Goal: Task Accomplishment & Management: Complete application form

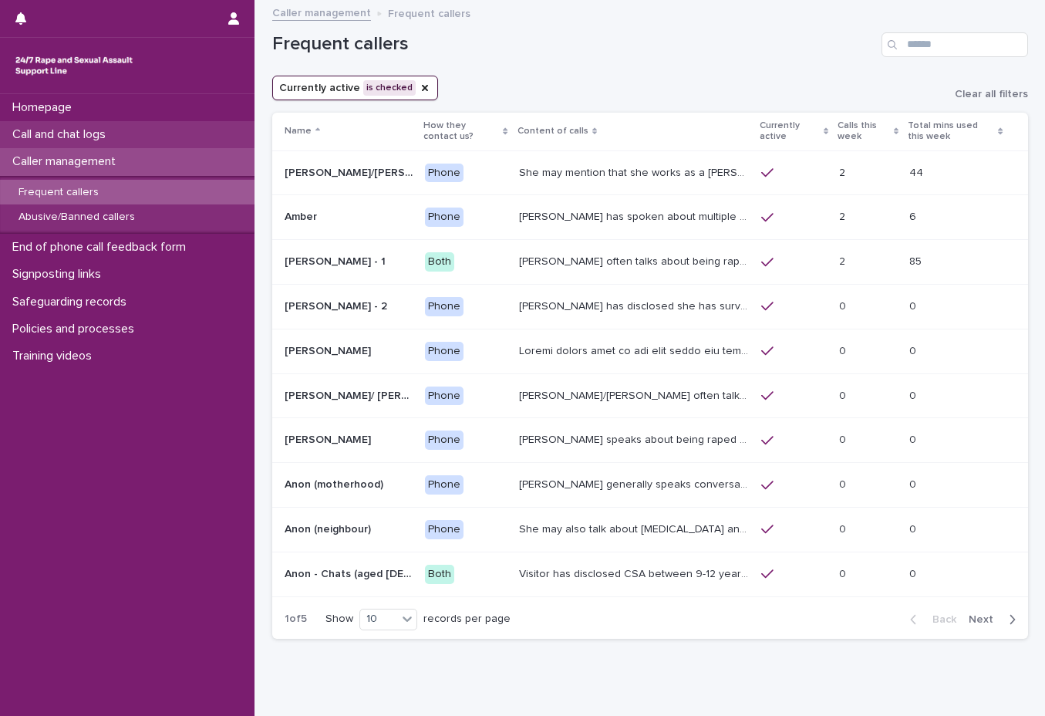
click at [133, 129] on div "Call and chat logs" at bounding box center [127, 134] width 255 height 27
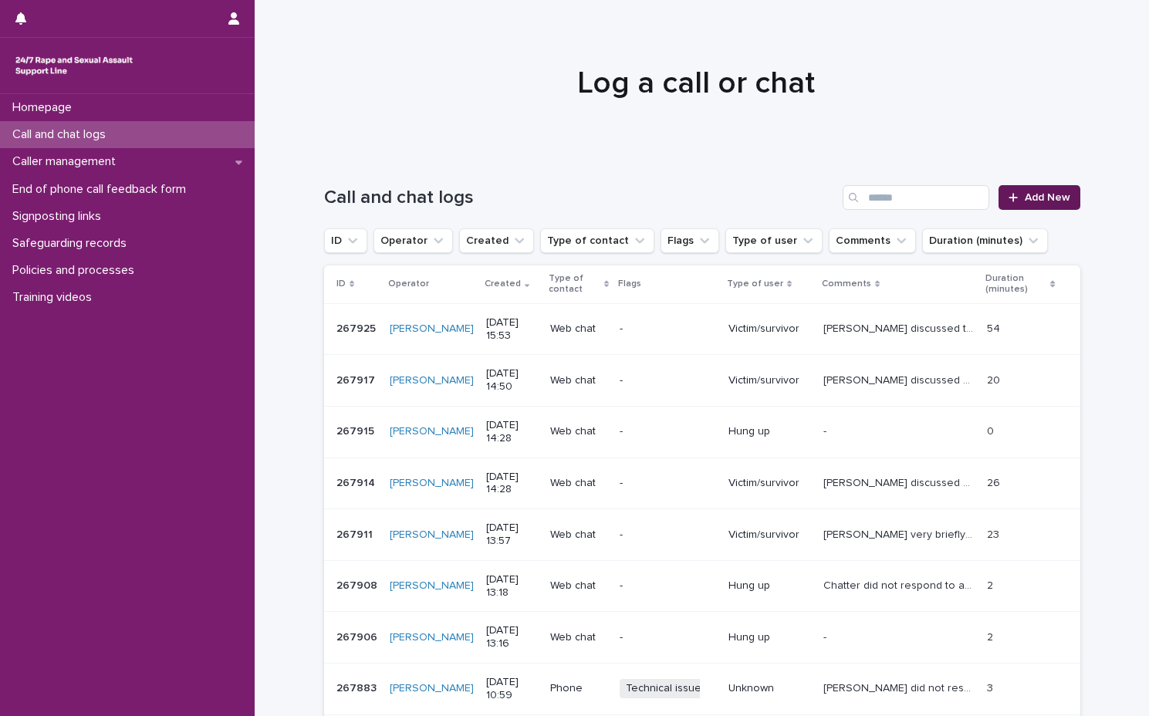
click at [1034, 209] on link "Add New" at bounding box center [1038, 197] width 81 height 25
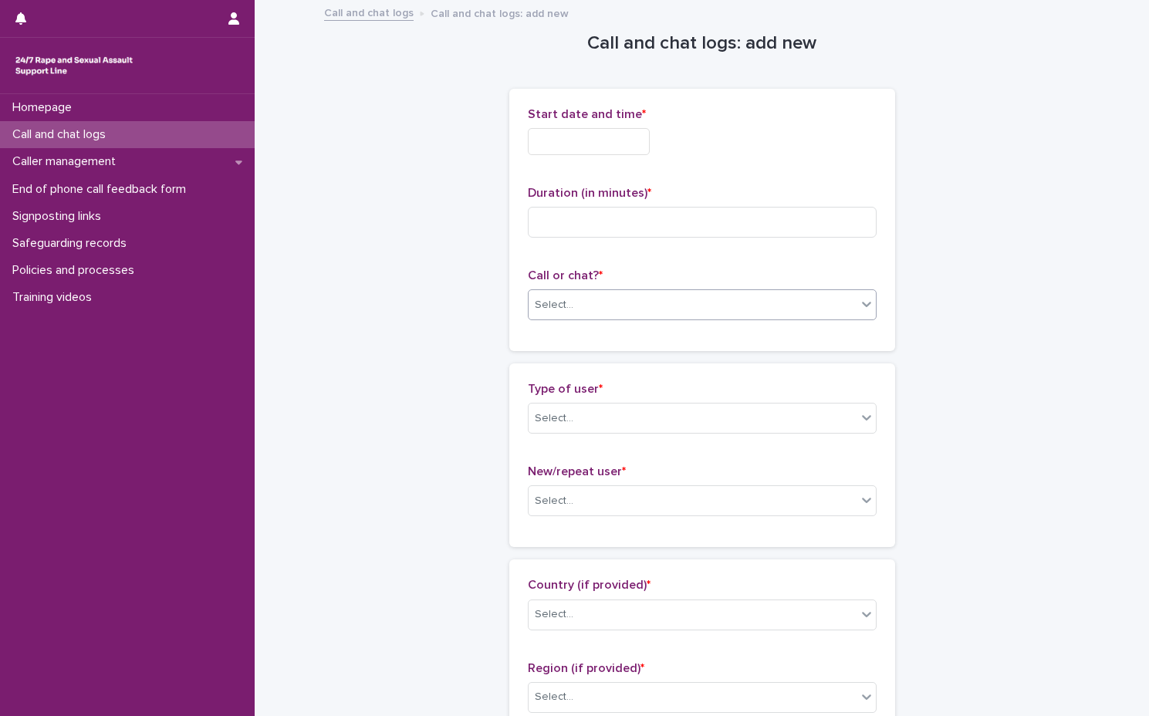
click at [639, 318] on div "Select..." at bounding box center [702, 304] width 349 height 31
click at [633, 320] on div "Phone Web chat" at bounding box center [695, 348] width 349 height 56
click at [606, 337] on div "Phone" at bounding box center [695, 334] width 347 height 27
click at [636, 227] on input at bounding box center [702, 222] width 349 height 31
type input "*"
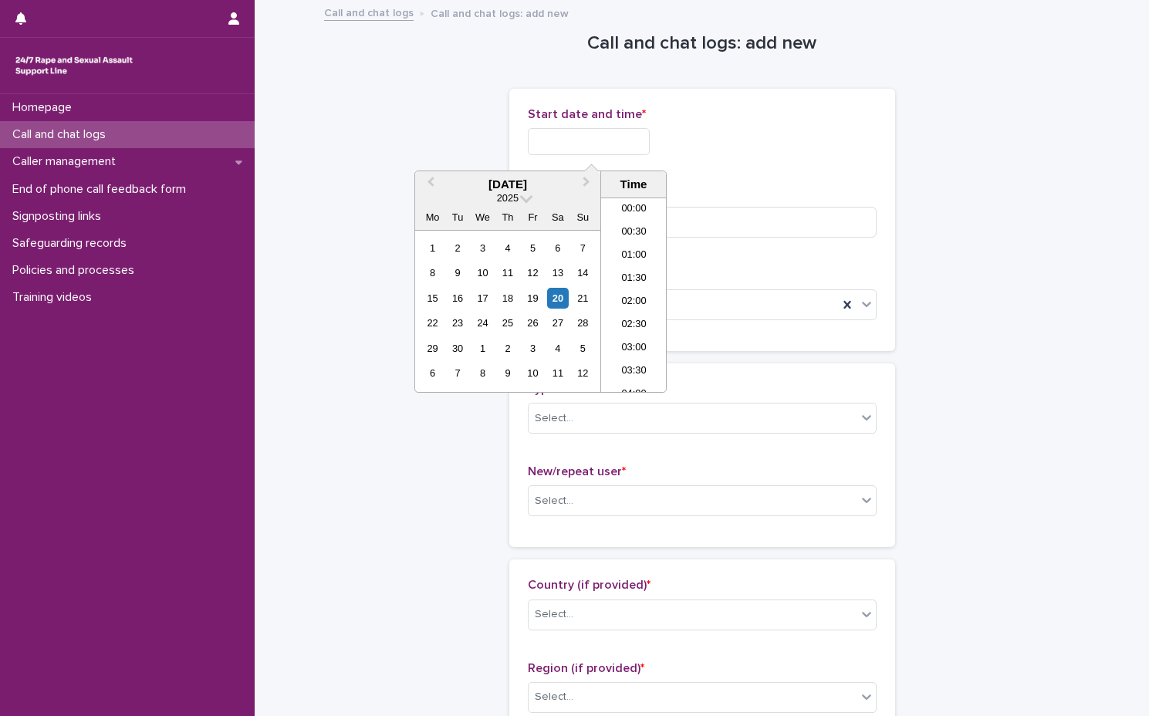
click at [638, 151] on input "text" at bounding box center [589, 141] width 122 height 27
click at [629, 299] on li "16:00" at bounding box center [634, 294] width 66 height 23
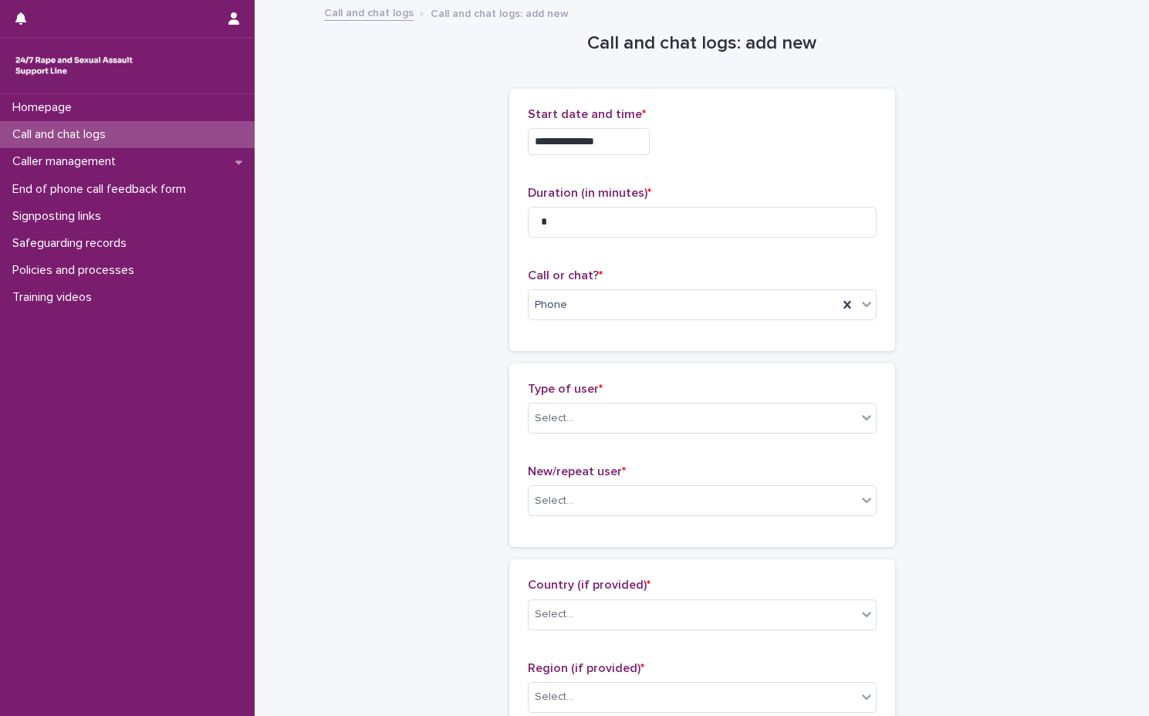
click at [625, 140] on input "**********" at bounding box center [589, 141] width 122 height 27
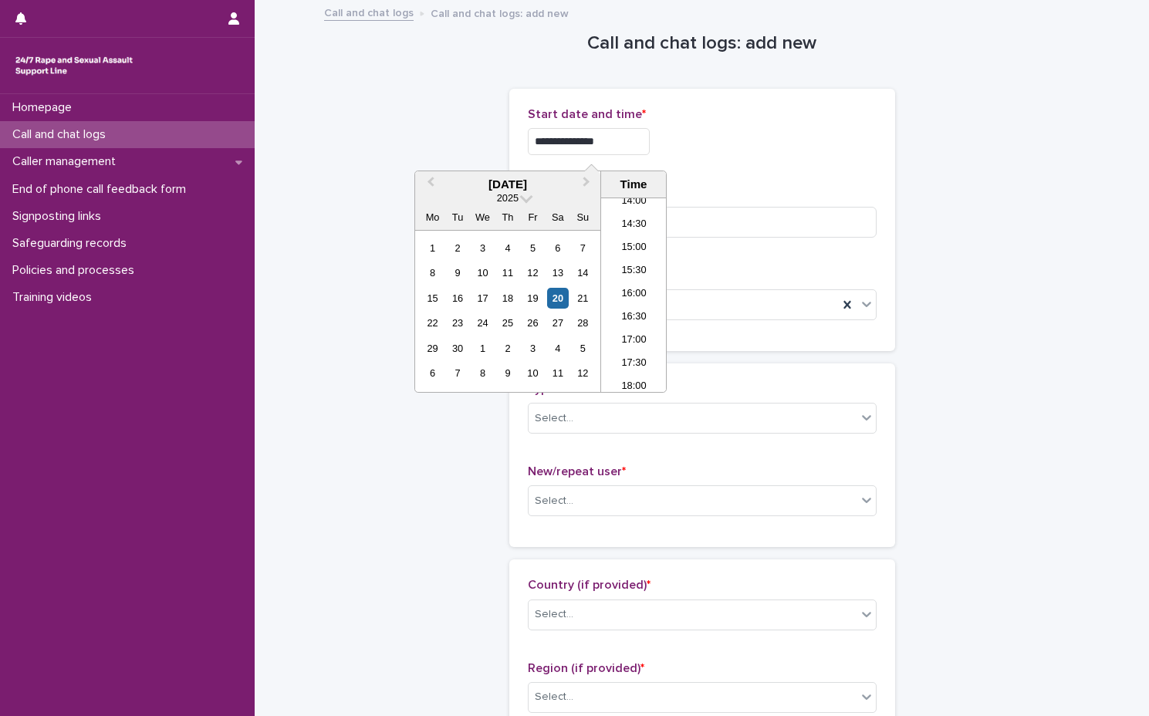
type input "**********"
click at [702, 149] on div "**********" at bounding box center [702, 141] width 349 height 27
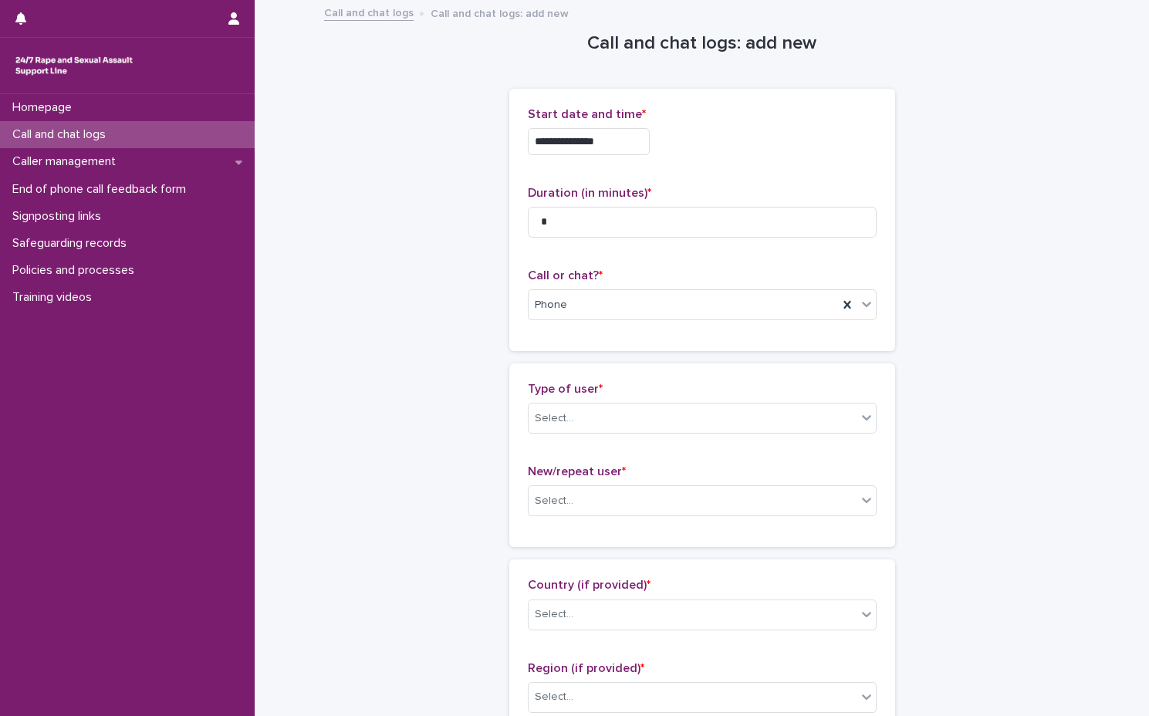
click at [659, 435] on div "Type of user * Select..." at bounding box center [702, 414] width 349 height 64
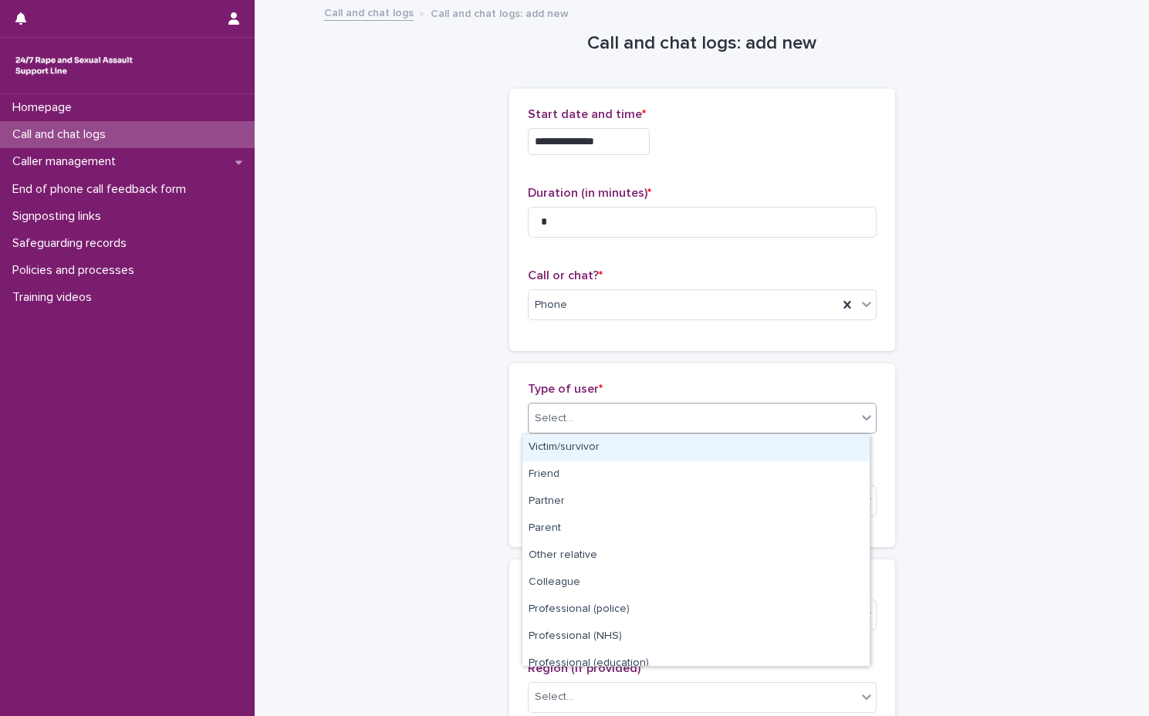
click at [663, 411] on div "Select..." at bounding box center [692, 418] width 328 height 25
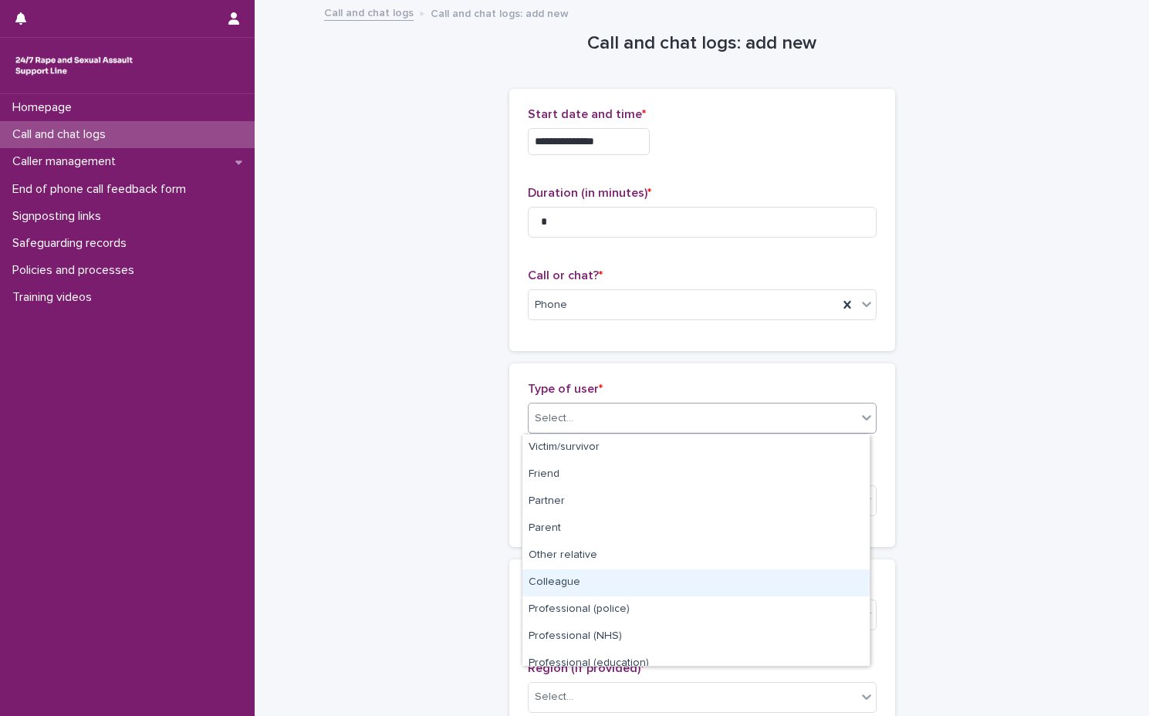
scroll to position [174, 0]
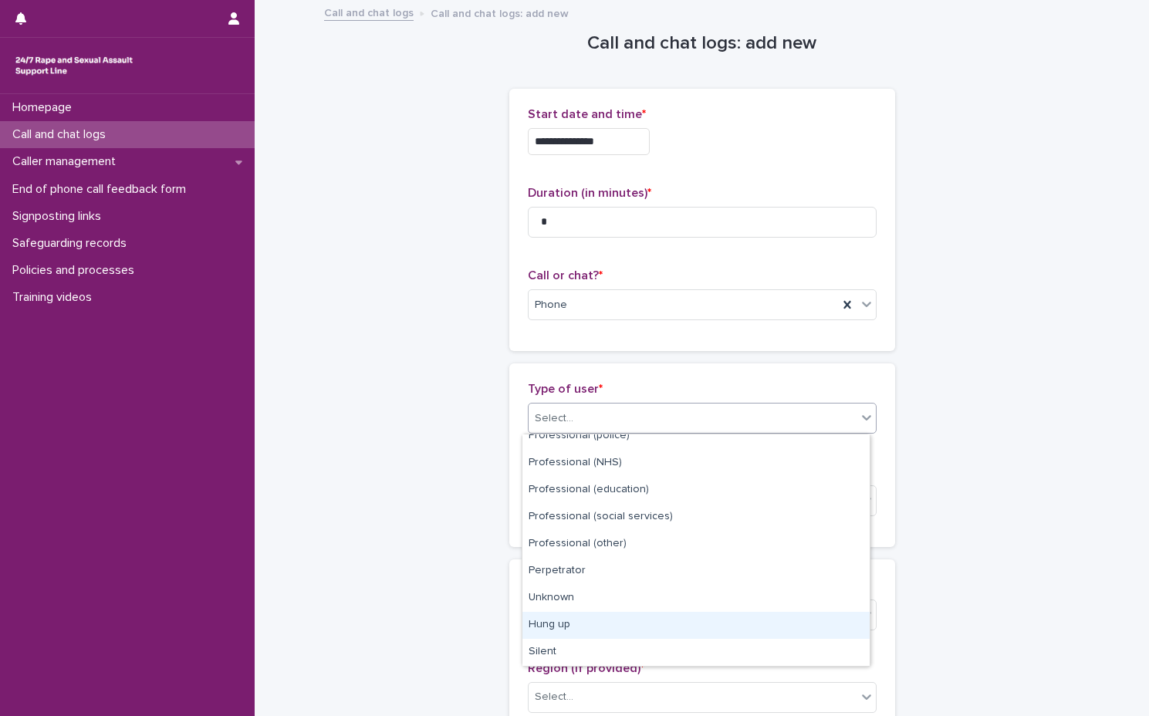
click at [650, 626] on div "Hung up" at bounding box center [695, 625] width 347 height 27
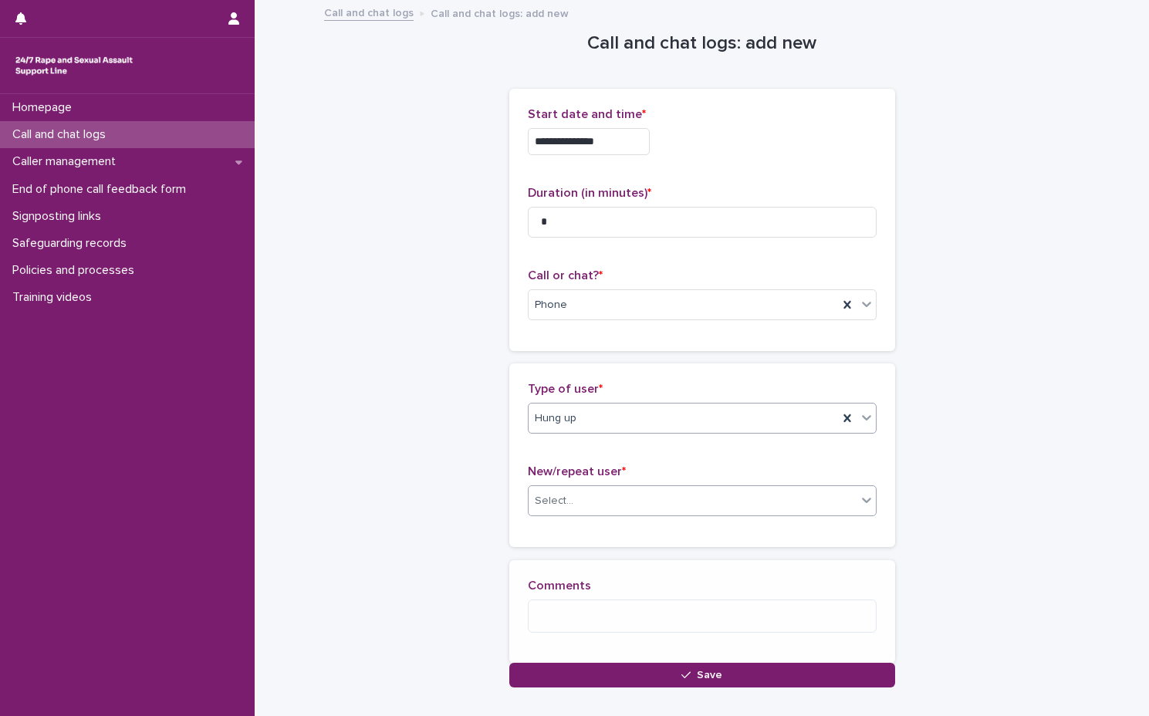
click at [652, 503] on div "Select..." at bounding box center [692, 500] width 328 height 25
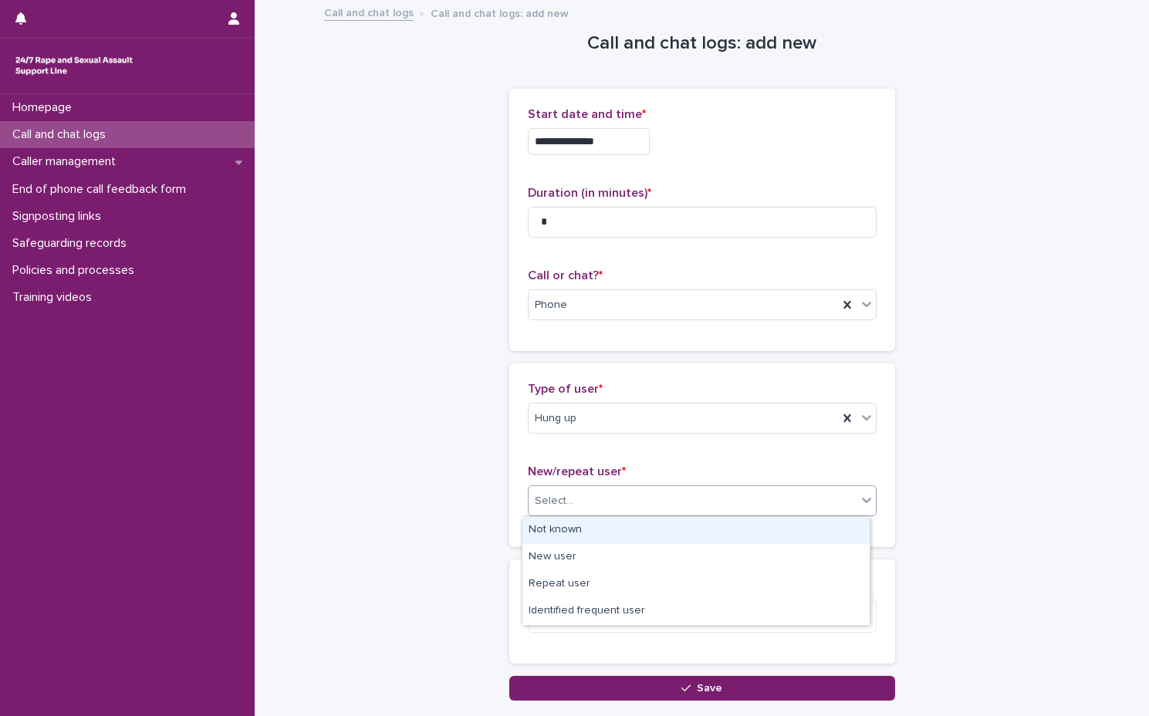
click at [642, 528] on div "Not known" at bounding box center [695, 530] width 347 height 27
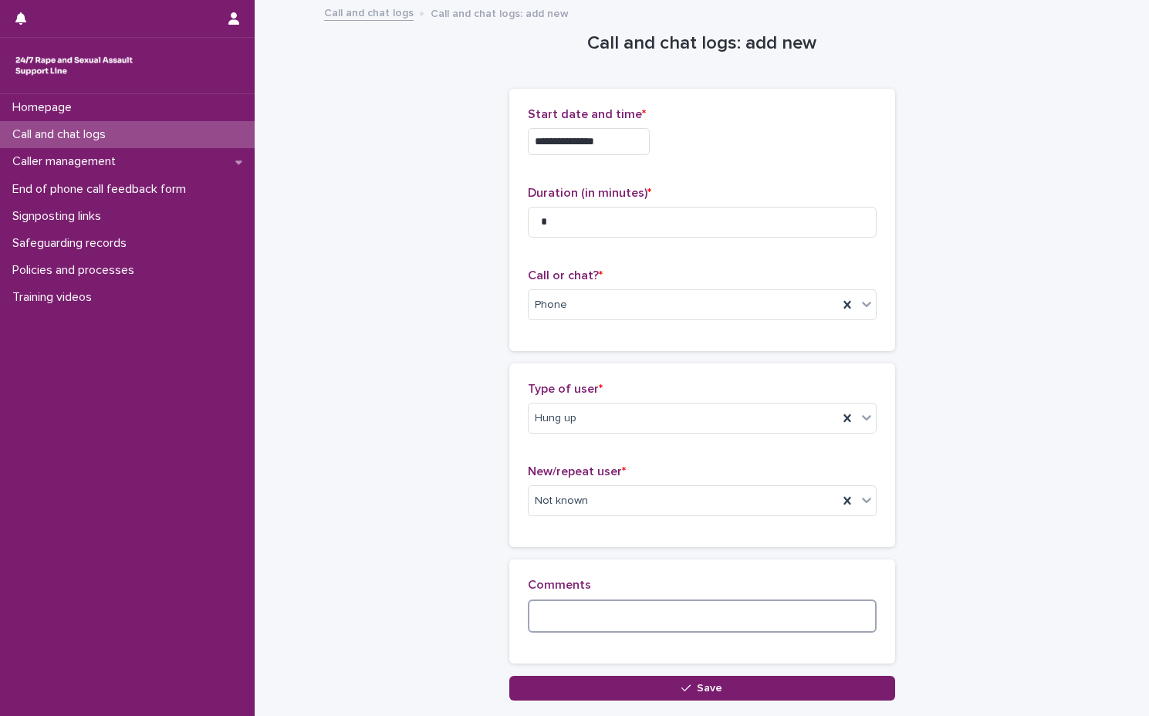
drag, startPoint x: 656, startPoint y: 600, endPoint x: 664, endPoint y: 598, distance: 8.1
click at [657, 600] on textarea at bounding box center [702, 615] width 349 height 33
type textarea "*"
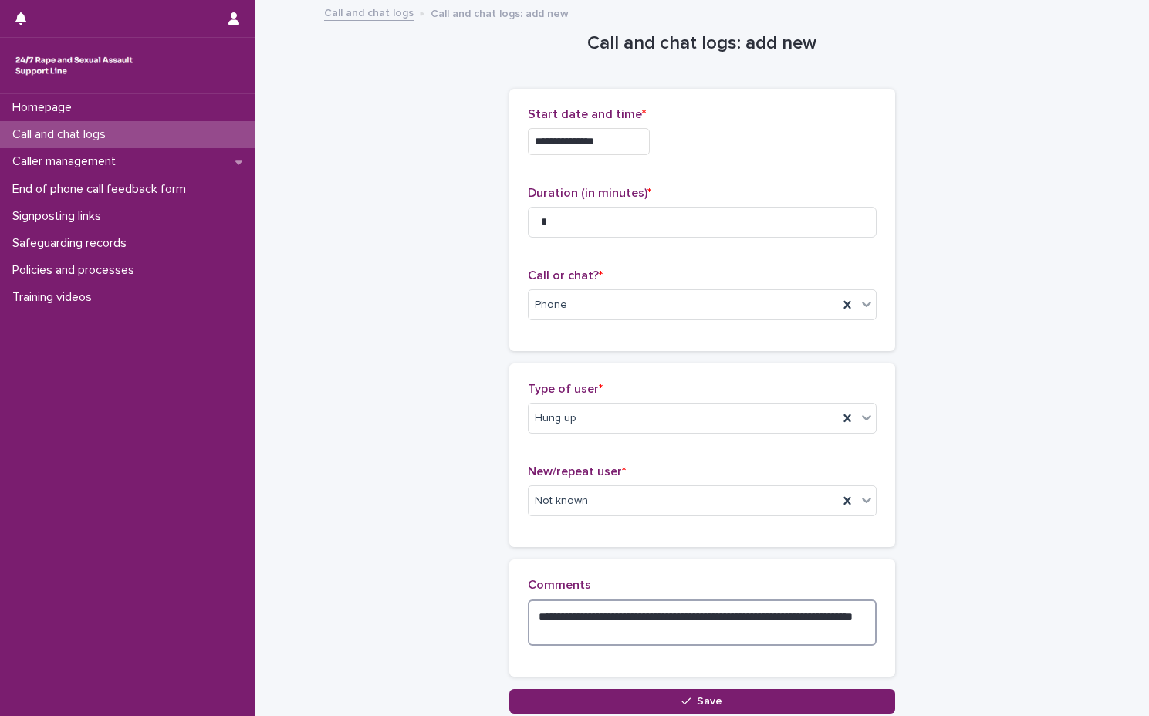
type textarea "**********"
click at [642, 685] on div "**********" at bounding box center [702, 623] width 386 height 129
click at [603, 700] on button "Save" at bounding box center [702, 701] width 386 height 25
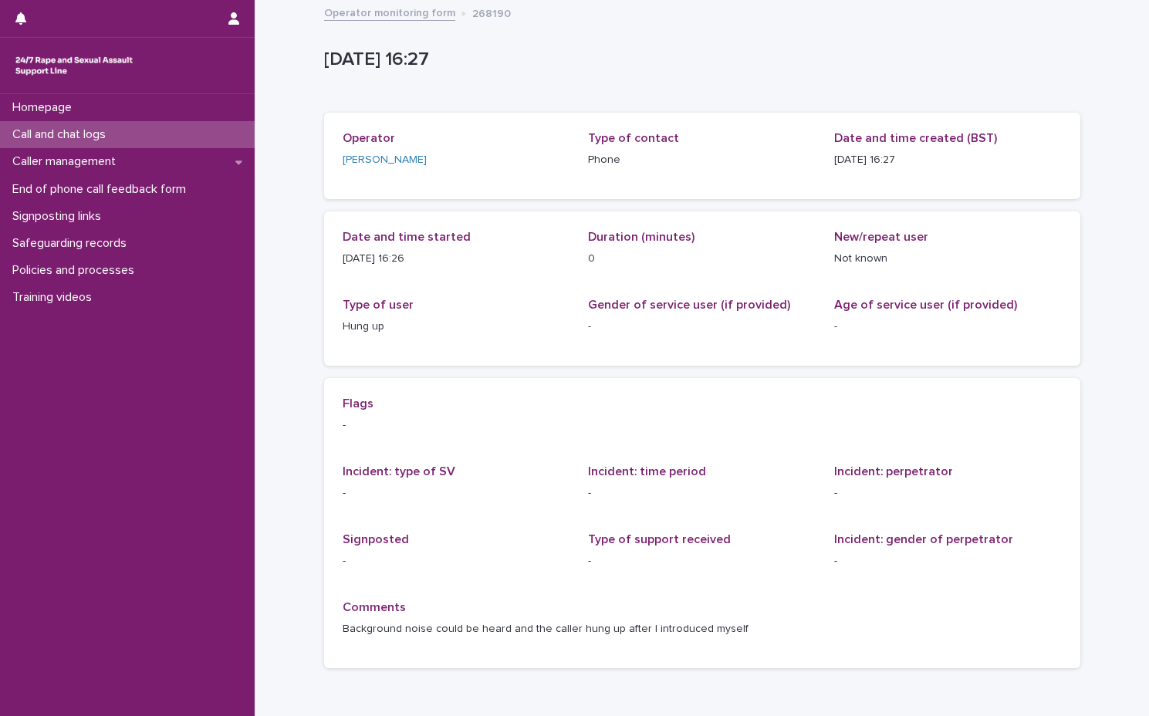
click at [354, 15] on link "Operator monitoring form" at bounding box center [389, 12] width 131 height 18
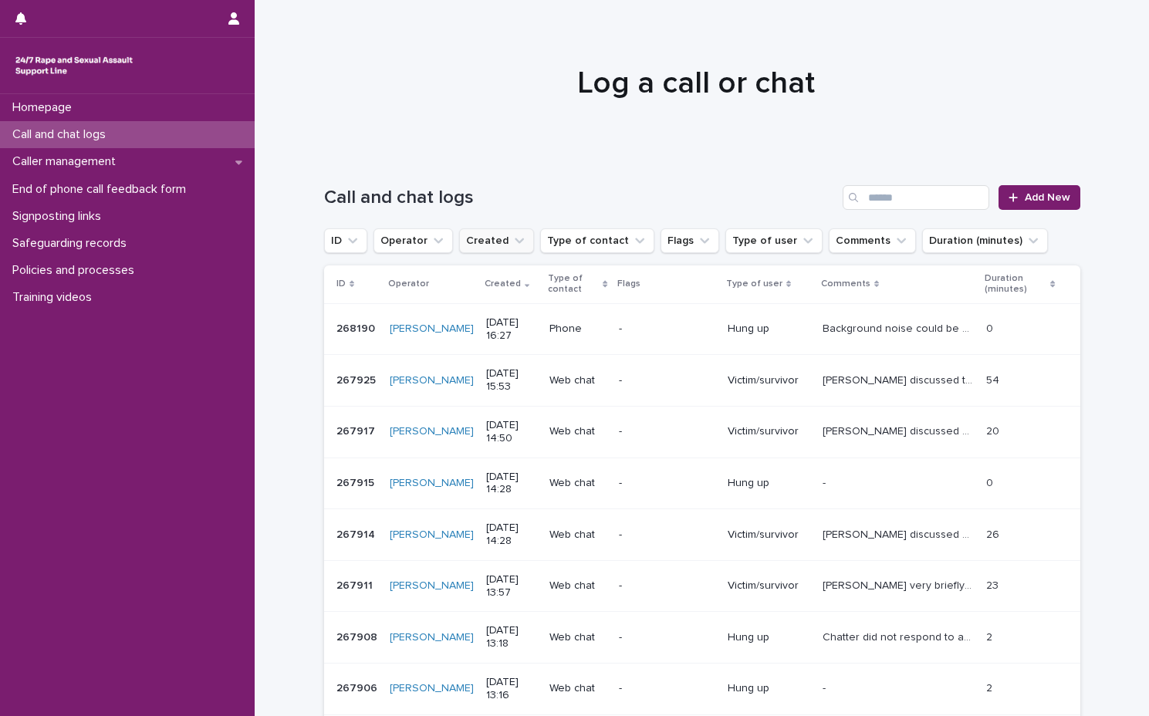
click at [488, 247] on button "Created" at bounding box center [496, 240] width 75 height 25
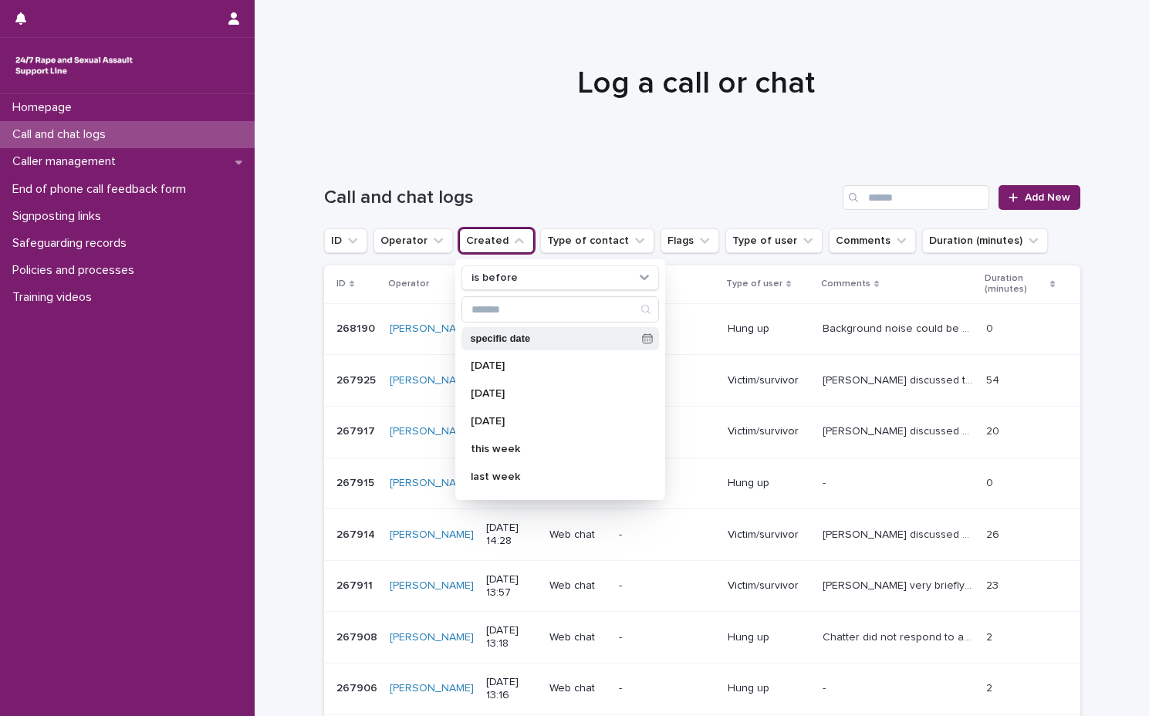
click at [524, 335] on p "specific date" at bounding box center [553, 339] width 165 height 10
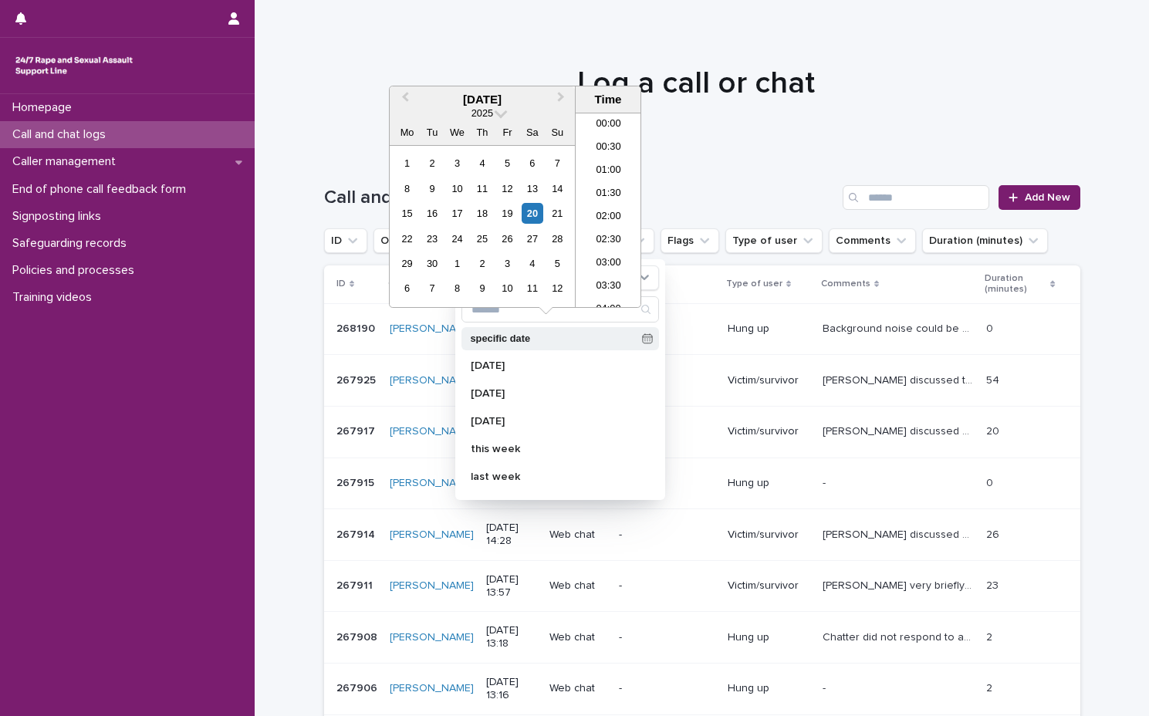
scroll to position [679, 0]
click at [713, 113] on div at bounding box center [696, 76] width 883 height 154
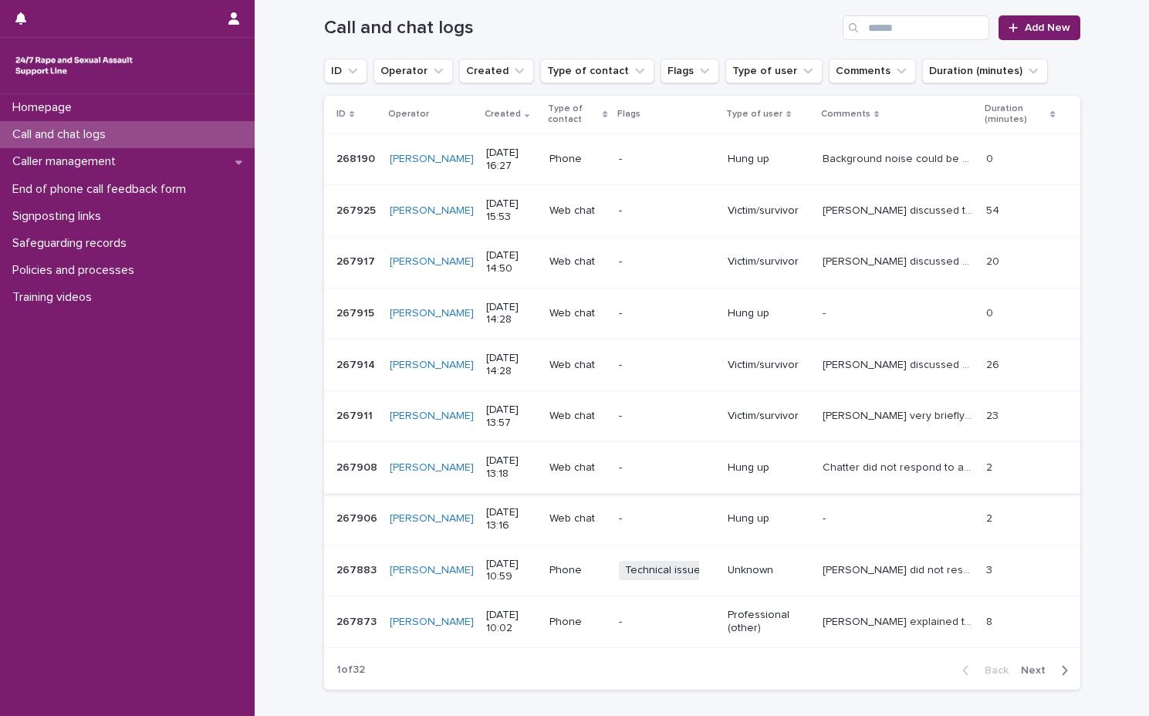
scroll to position [277, 0]
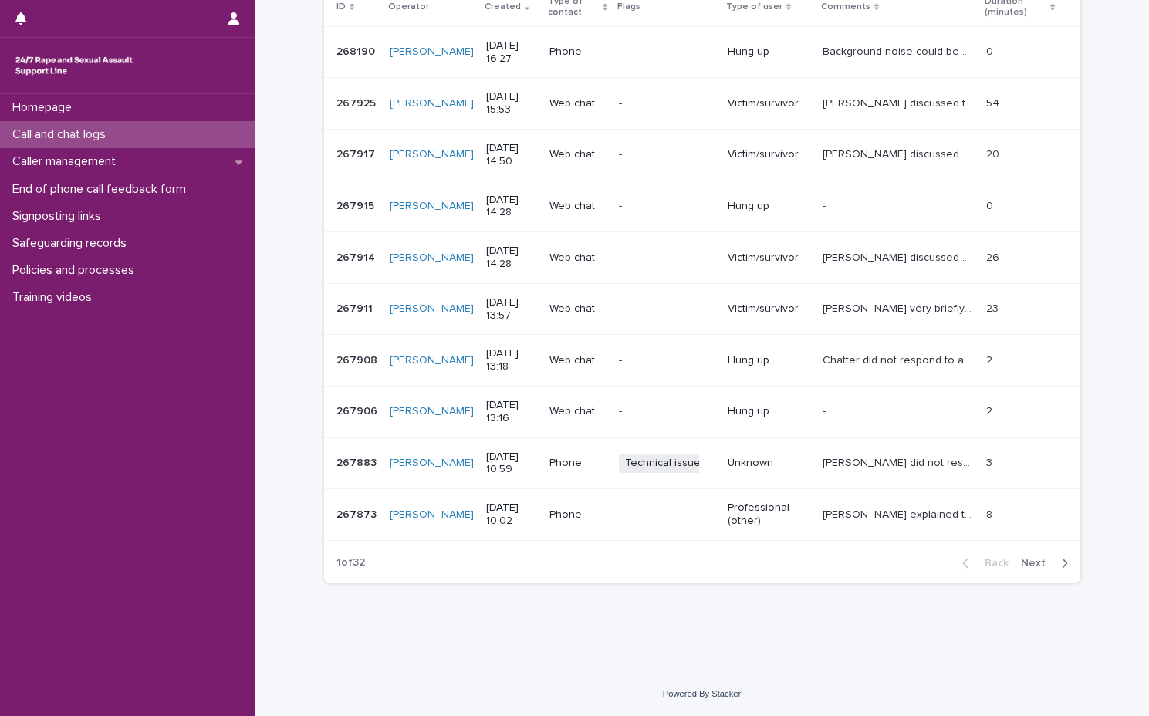
click at [1038, 549] on div "Back Next" at bounding box center [1015, 563] width 130 height 39
click at [1038, 551] on div "Back Next" at bounding box center [1015, 563] width 130 height 39
click at [1036, 560] on span "Next" at bounding box center [1038, 563] width 34 height 11
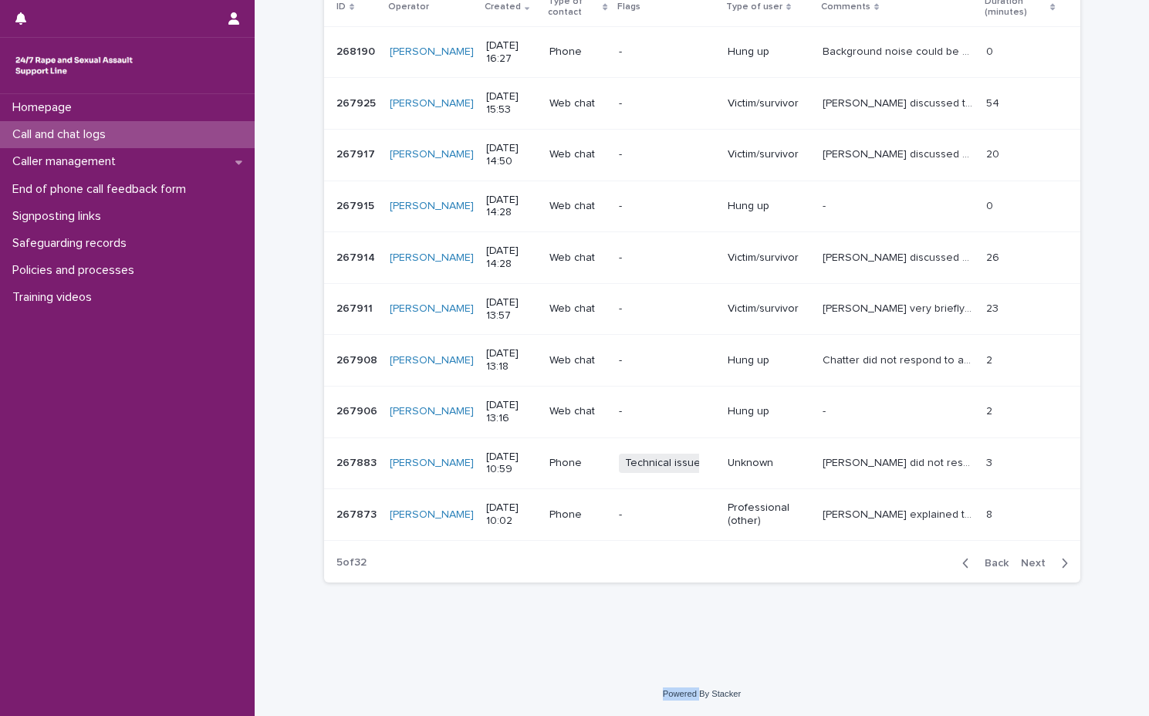
click at [1036, 560] on span "Next" at bounding box center [1038, 563] width 34 height 11
click at [1037, 560] on span "Next" at bounding box center [1038, 563] width 34 height 11
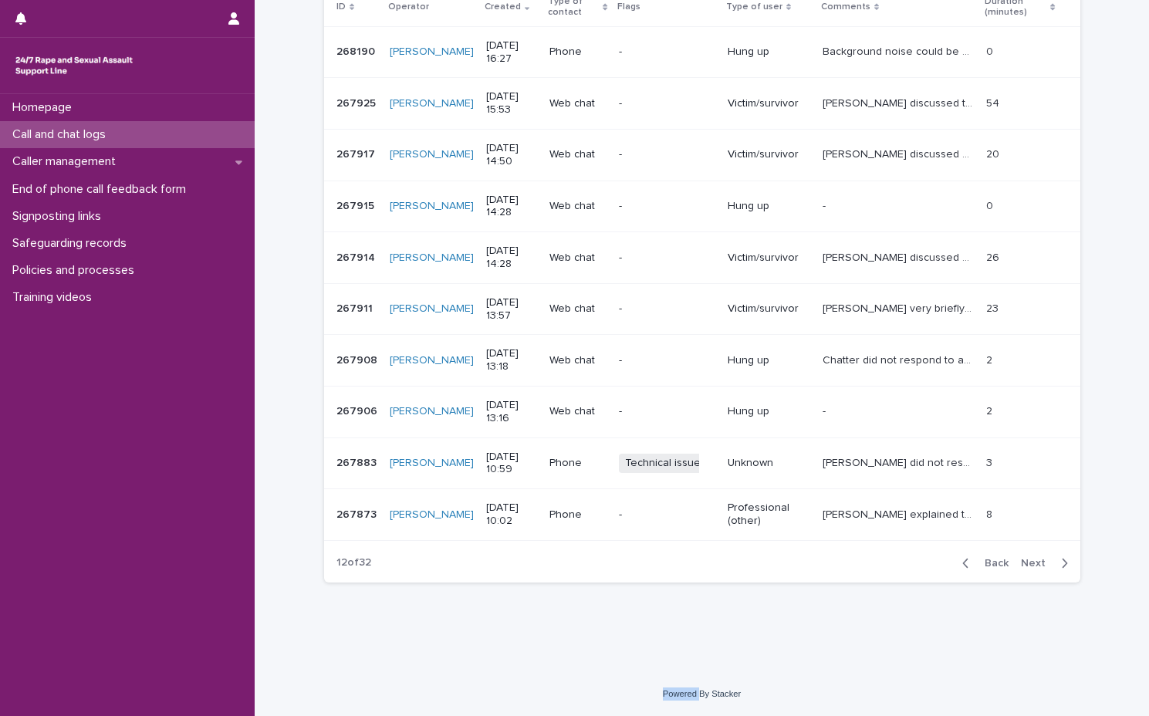
click at [1037, 560] on span "Next" at bounding box center [1038, 563] width 34 height 11
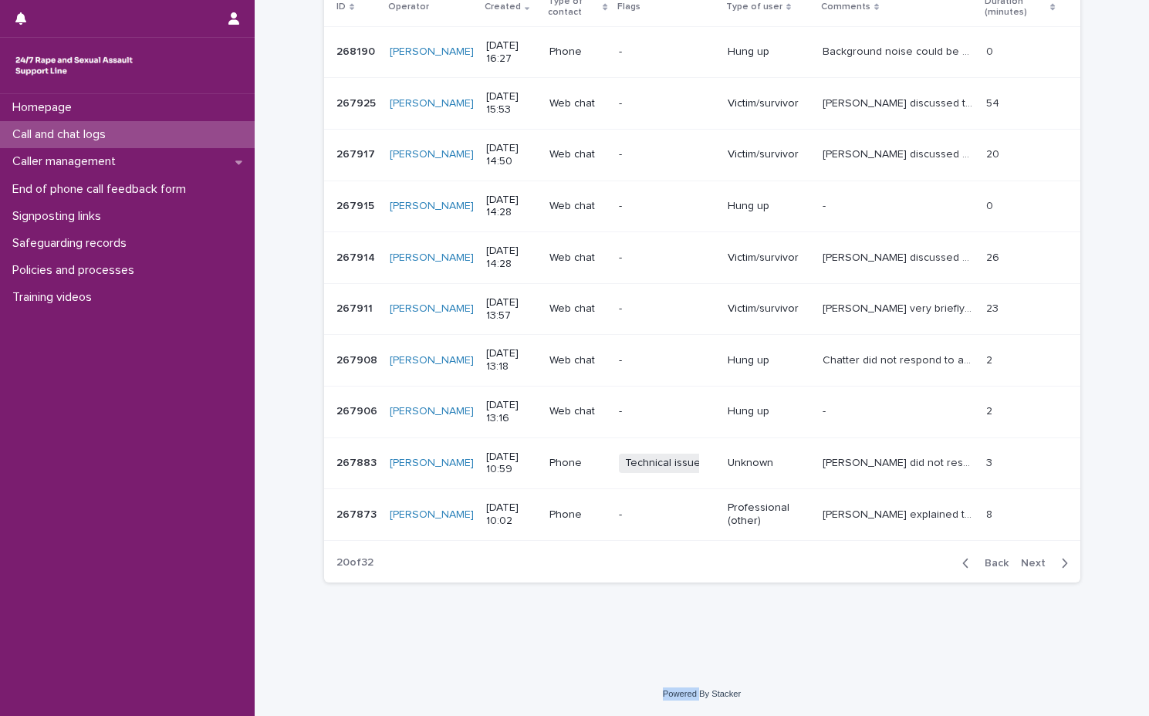
click at [1037, 560] on span "Next" at bounding box center [1038, 563] width 34 height 11
click at [1039, 558] on span "Next" at bounding box center [1038, 563] width 34 height 11
click at [1039, 554] on div "Back Next" at bounding box center [1015, 563] width 130 height 39
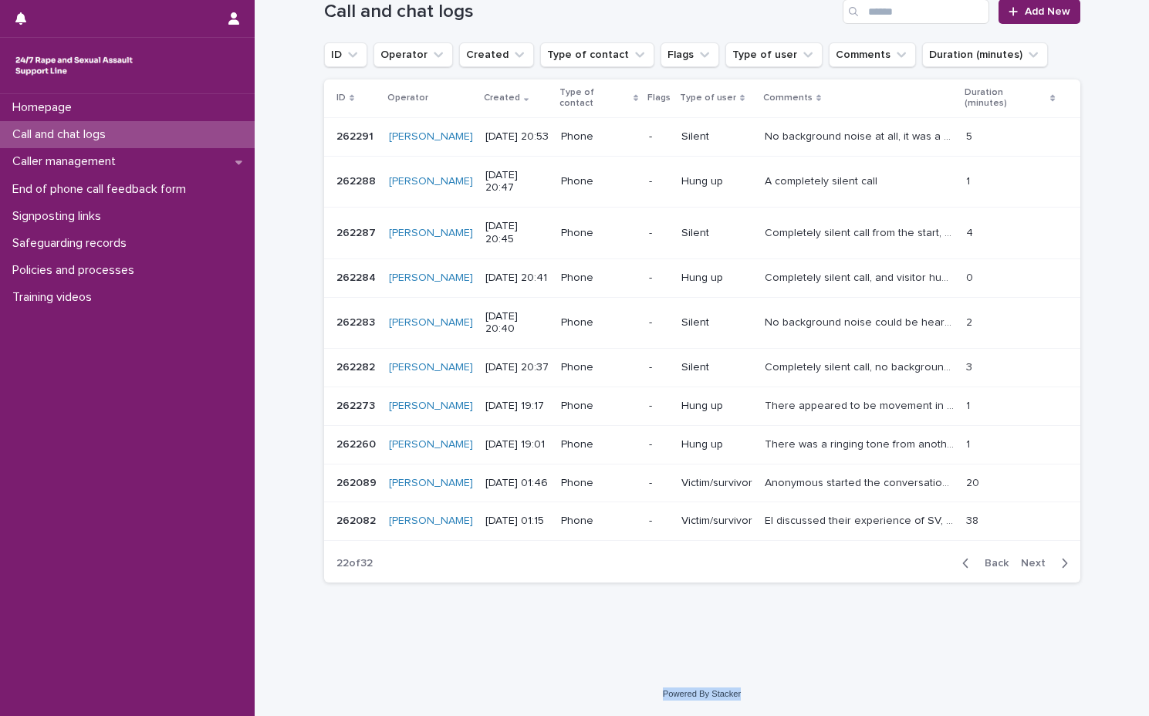
click at [1039, 554] on div "Back Next" at bounding box center [1015, 563] width 130 height 39
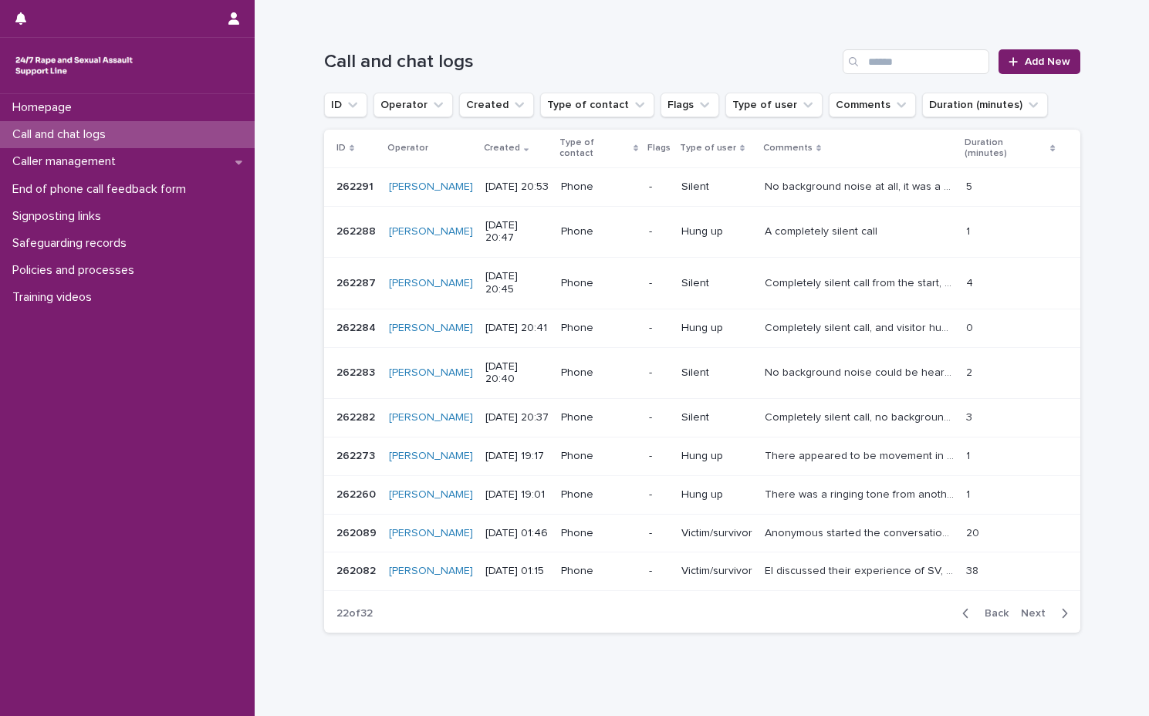
click at [1034, 608] on span "Next" at bounding box center [1038, 613] width 34 height 11
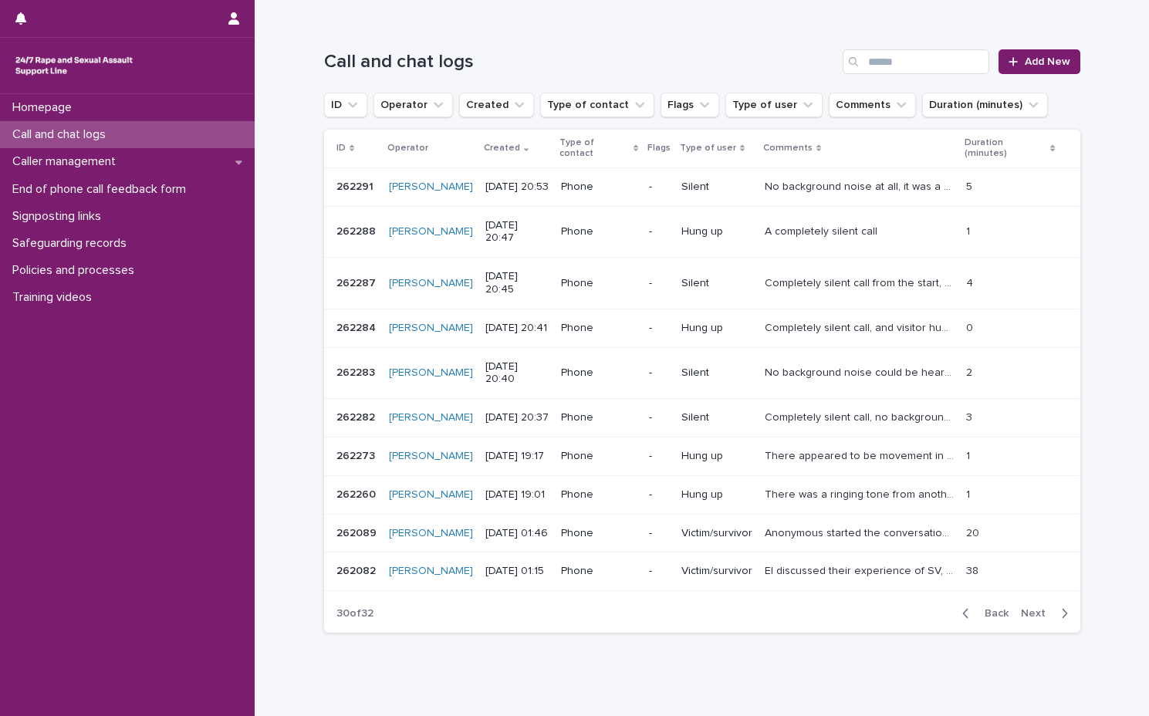
click at [1034, 608] on span "Next" at bounding box center [1038, 613] width 34 height 11
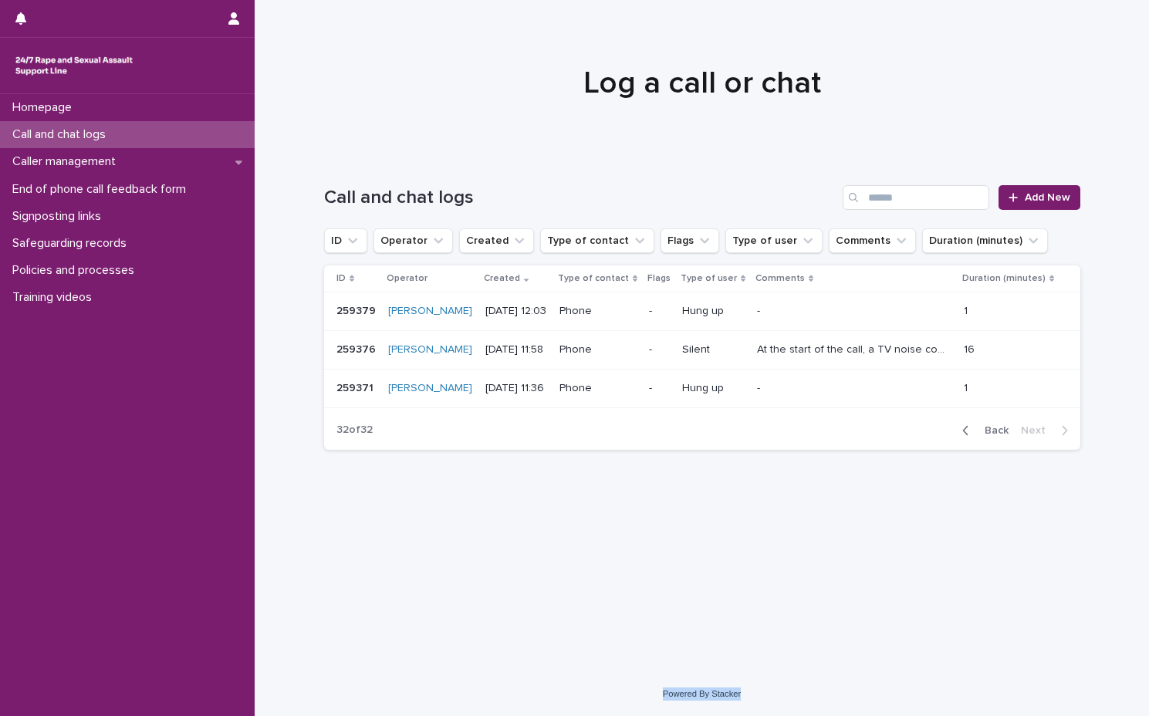
click at [993, 425] on span "Back" at bounding box center [991, 430] width 33 height 11
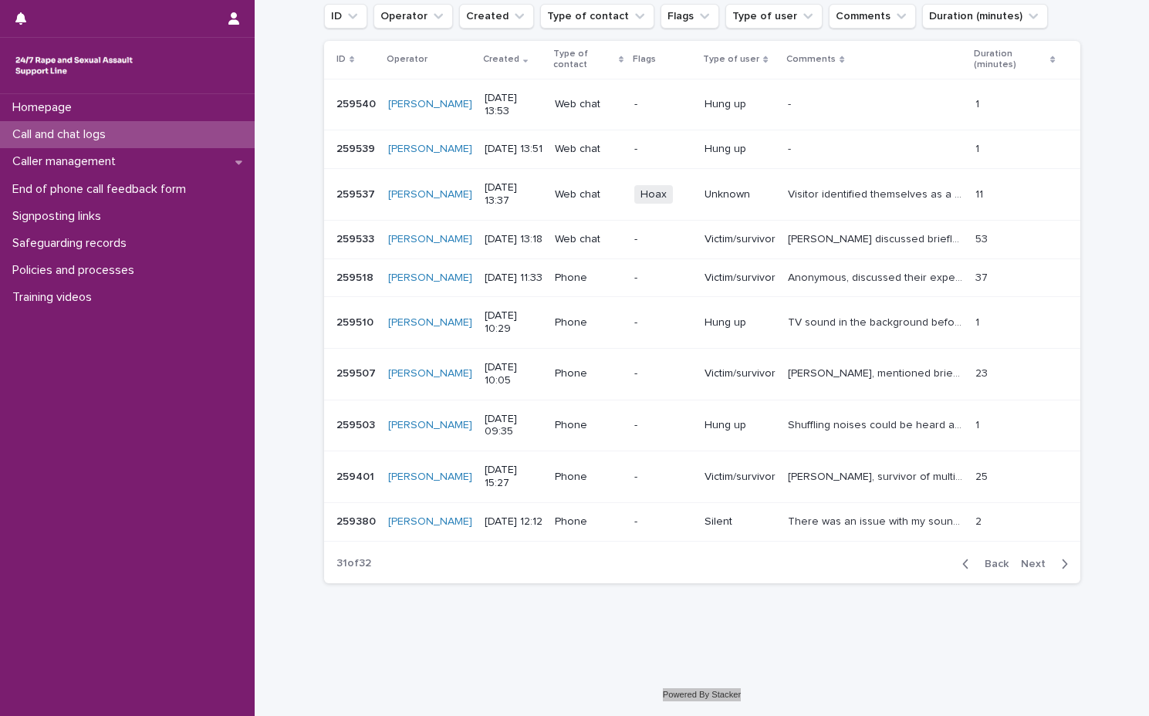
scroll to position [200, 0]
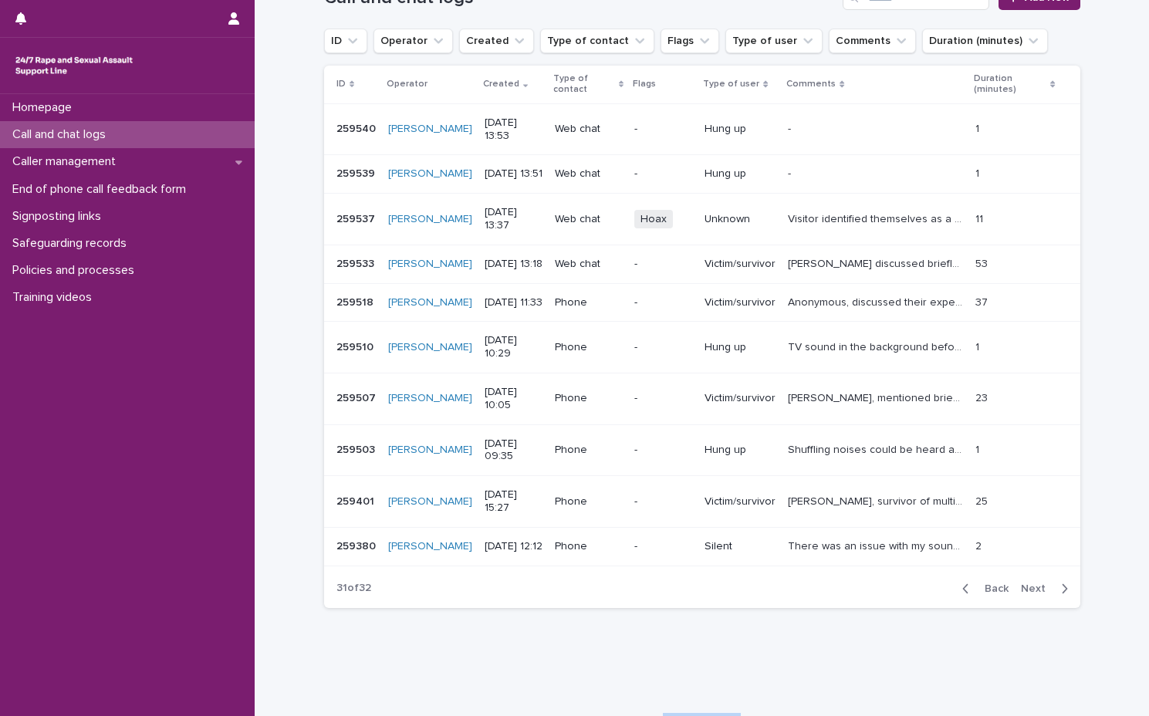
click at [987, 594] on span "Back" at bounding box center [991, 588] width 33 height 11
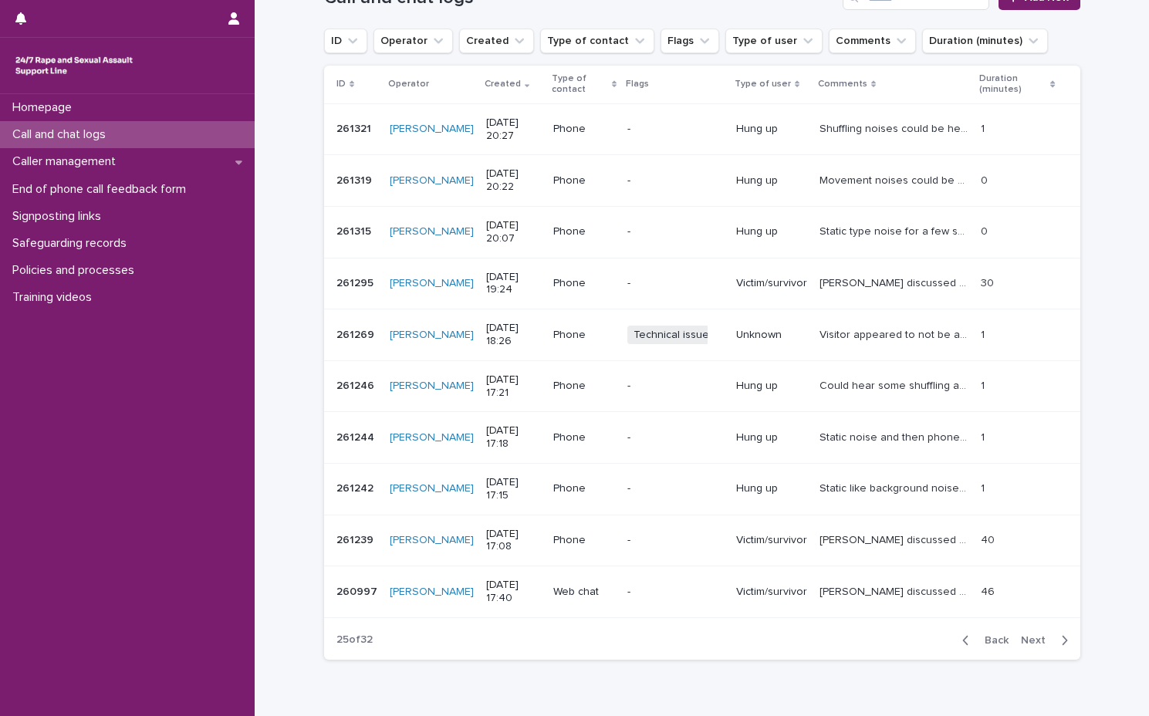
click at [987, 641] on span "Back" at bounding box center [991, 640] width 33 height 11
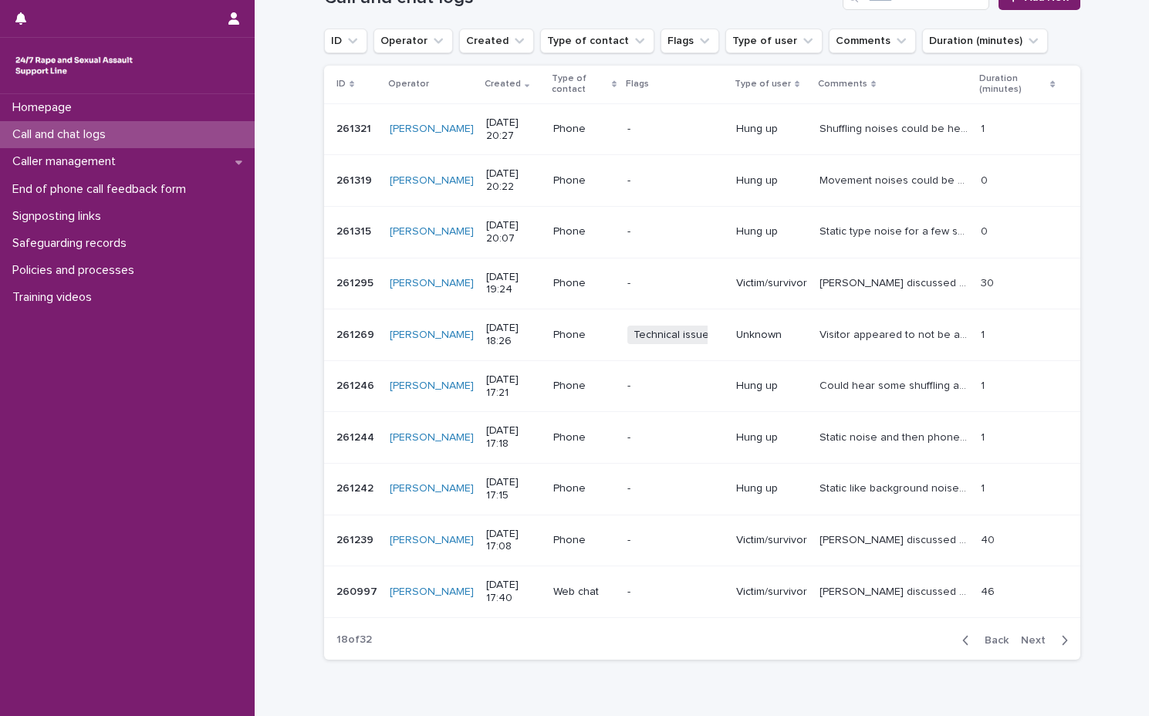
click at [987, 641] on span "Back" at bounding box center [991, 640] width 33 height 11
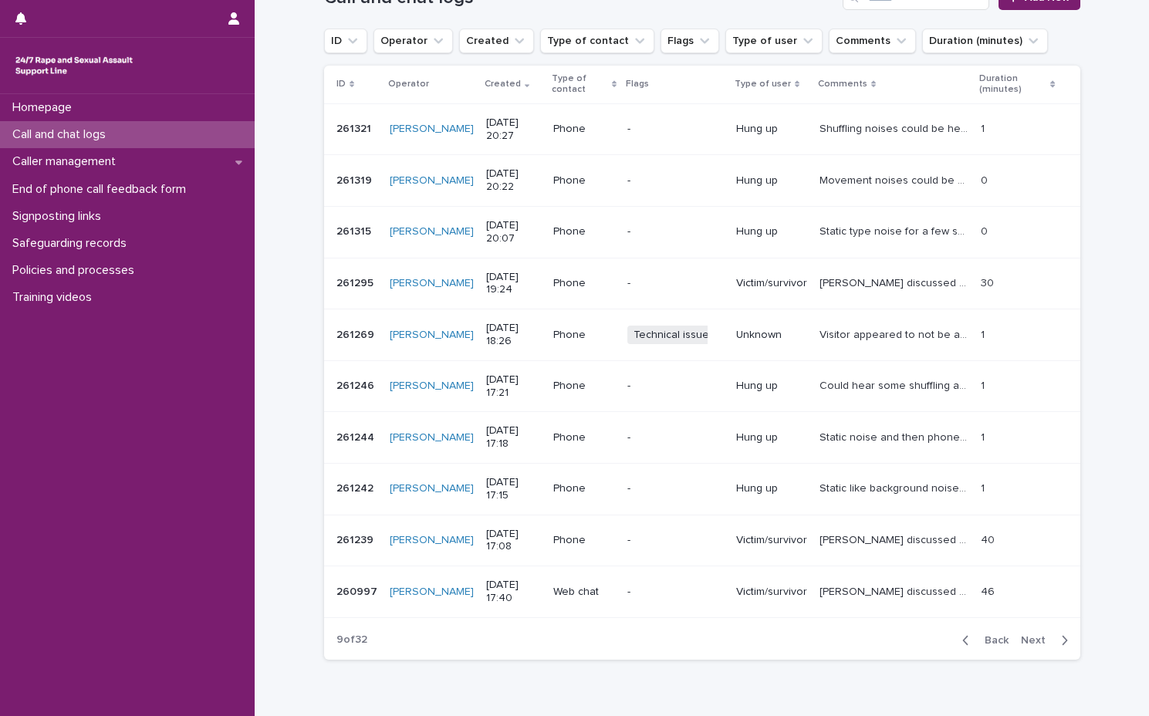
click at [987, 641] on span "Back" at bounding box center [991, 640] width 33 height 11
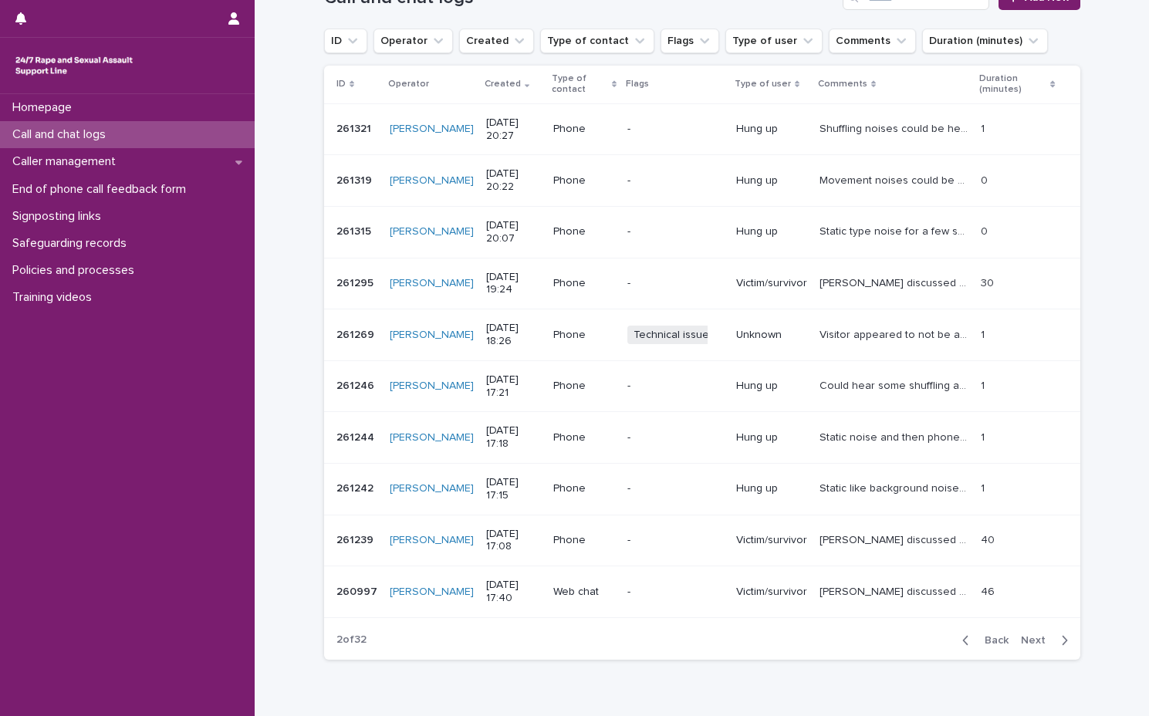
click at [987, 641] on span "Back" at bounding box center [991, 640] width 33 height 11
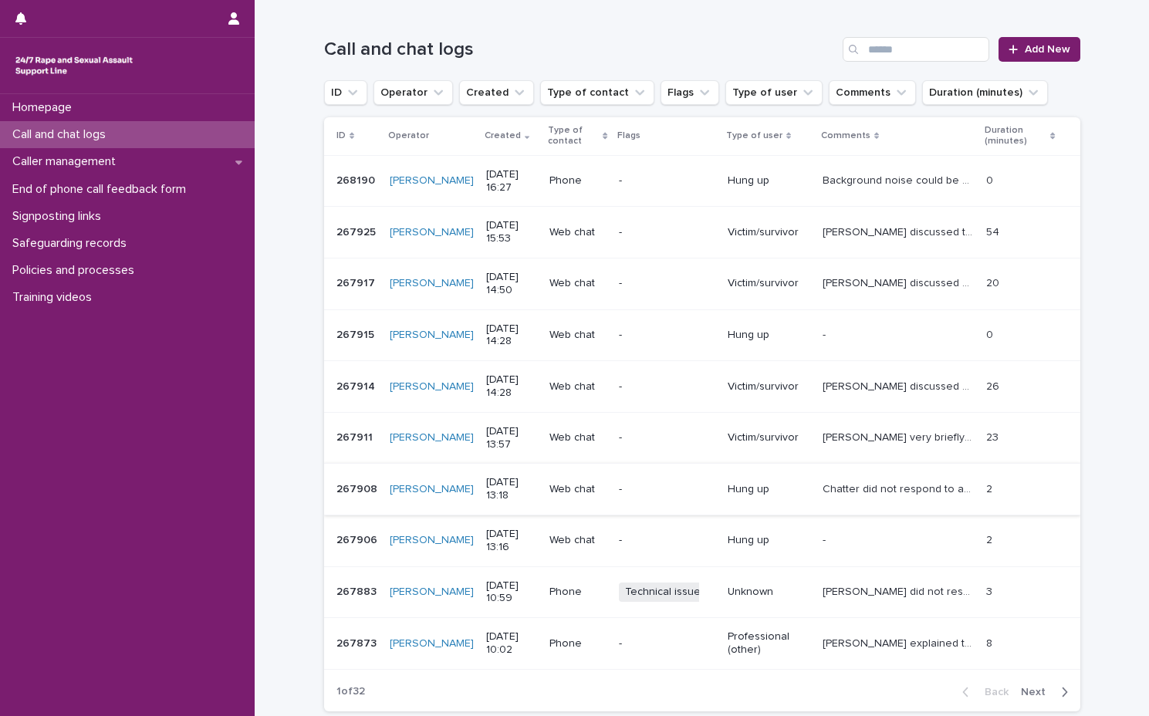
scroll to position [123, 0]
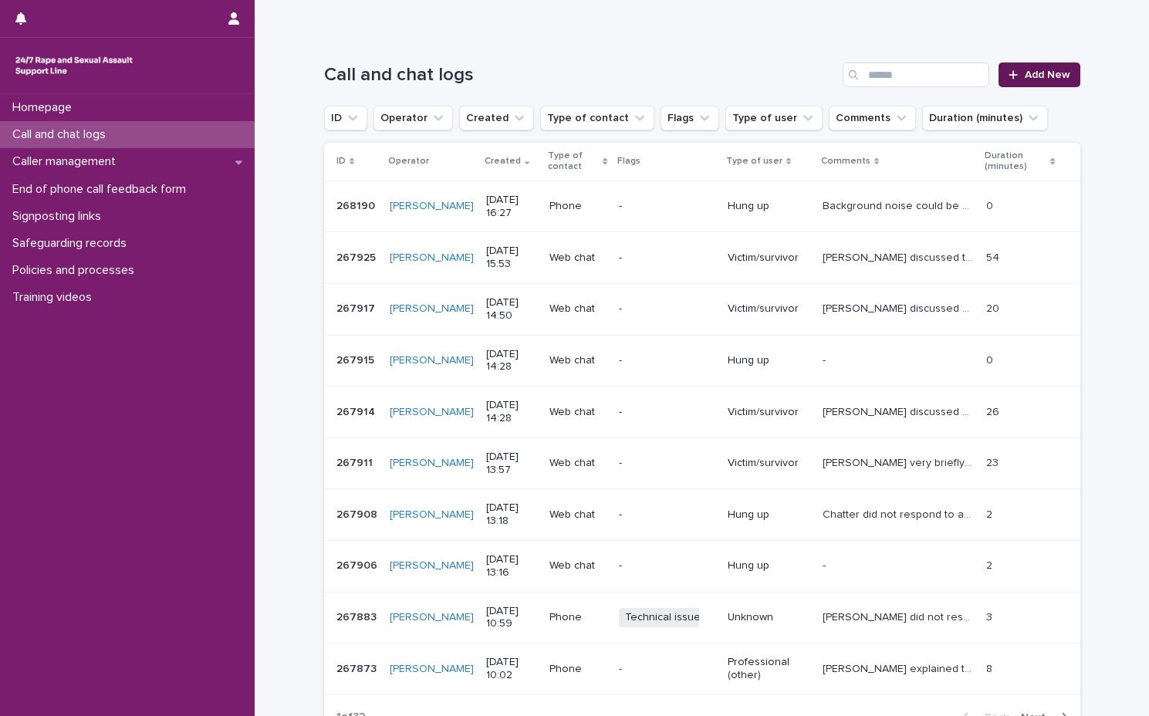
click at [1043, 73] on span "Add New" at bounding box center [1047, 74] width 46 height 11
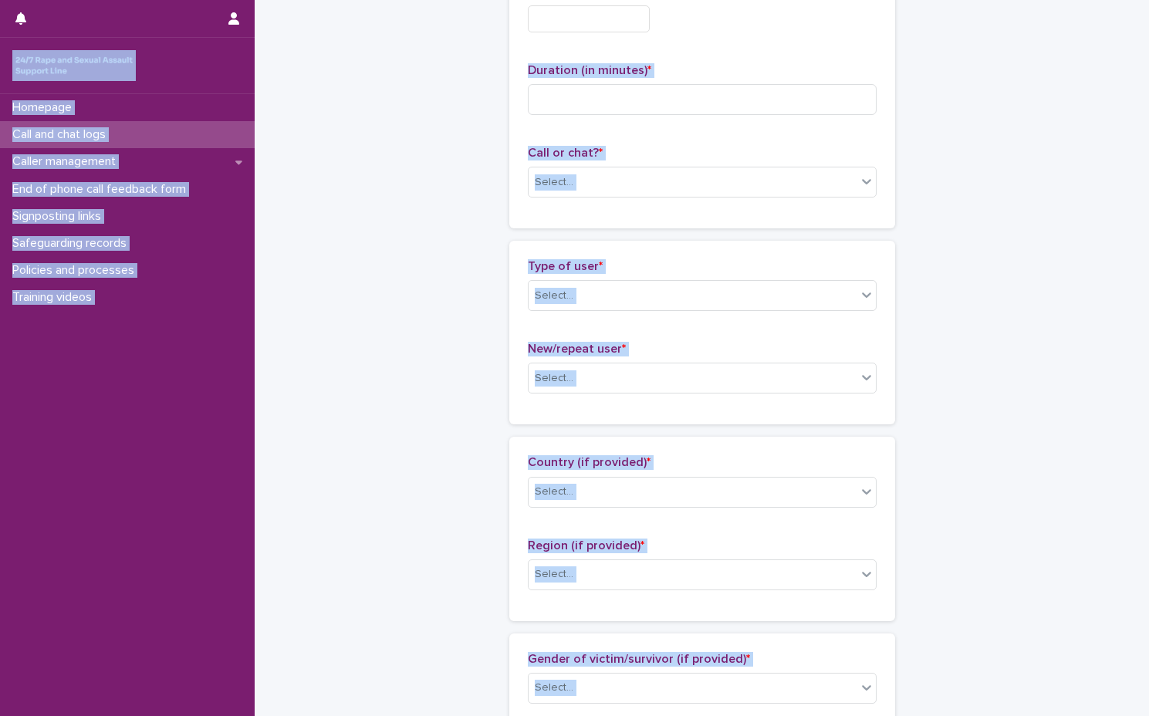
scroll to position [124, 0]
click at [977, 241] on div "Call and chat logs: add new Loading... Saving… Loading... Saving… Loading... Sa…" at bounding box center [702, 712] width 756 height 1670
click at [987, 244] on div "Call and chat logs: add new Loading... Saving… Loading... Saving… Loading... Sa…" at bounding box center [702, 712] width 756 height 1670
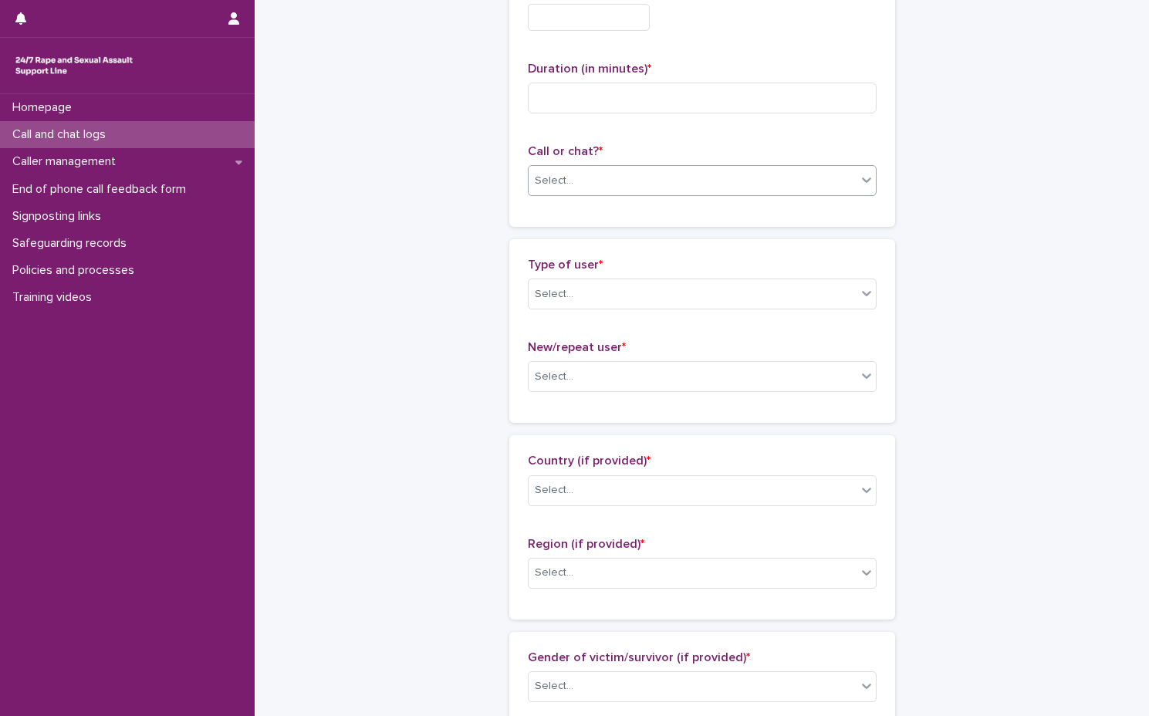
scroll to position [0, 0]
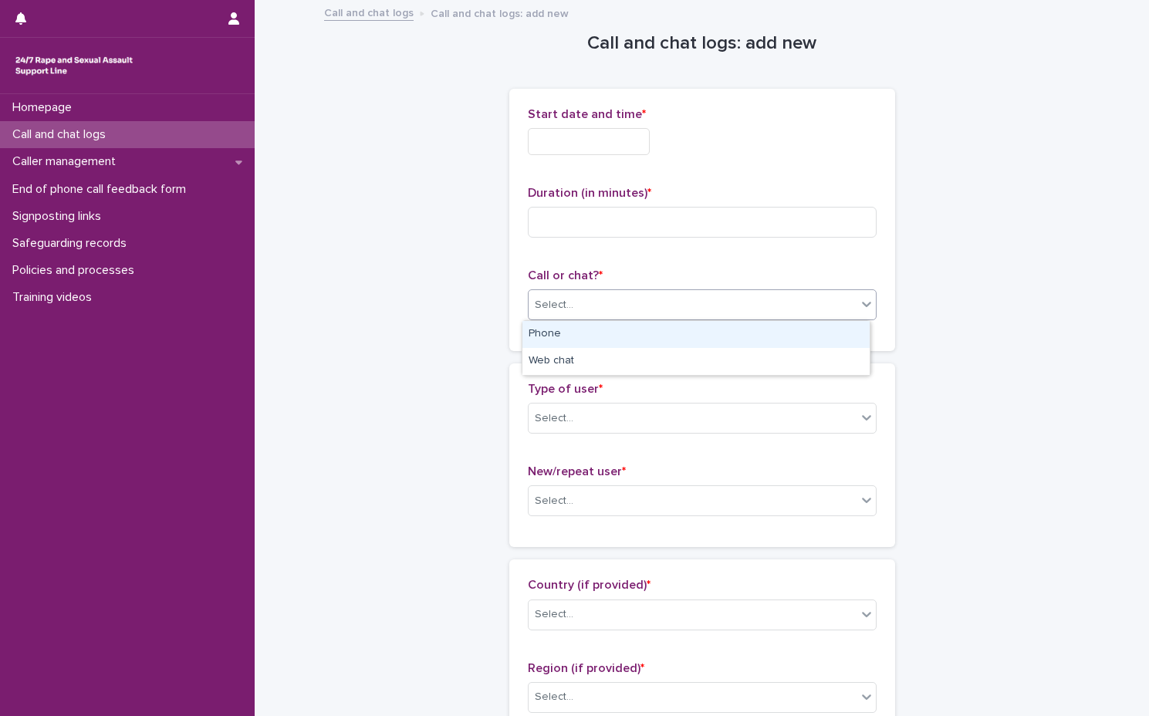
click at [646, 304] on div "Select..." at bounding box center [692, 304] width 328 height 25
click at [643, 330] on div "Phone" at bounding box center [695, 334] width 347 height 27
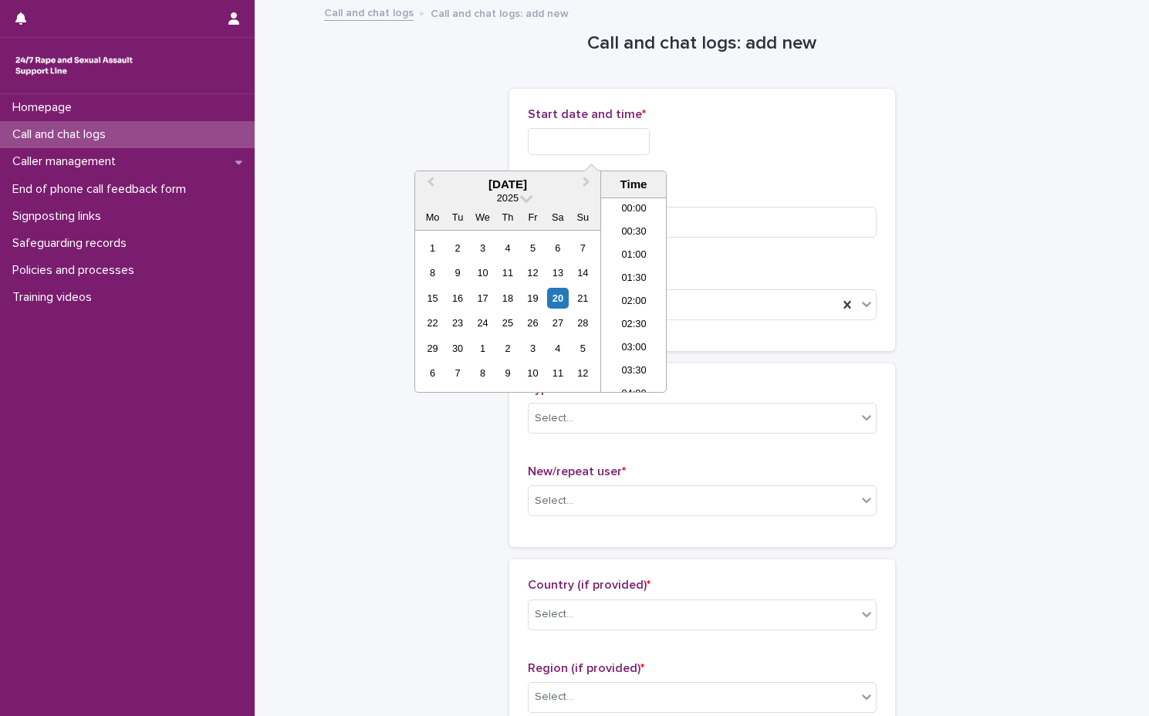
click at [635, 142] on input "text" at bounding box center [589, 141] width 122 height 27
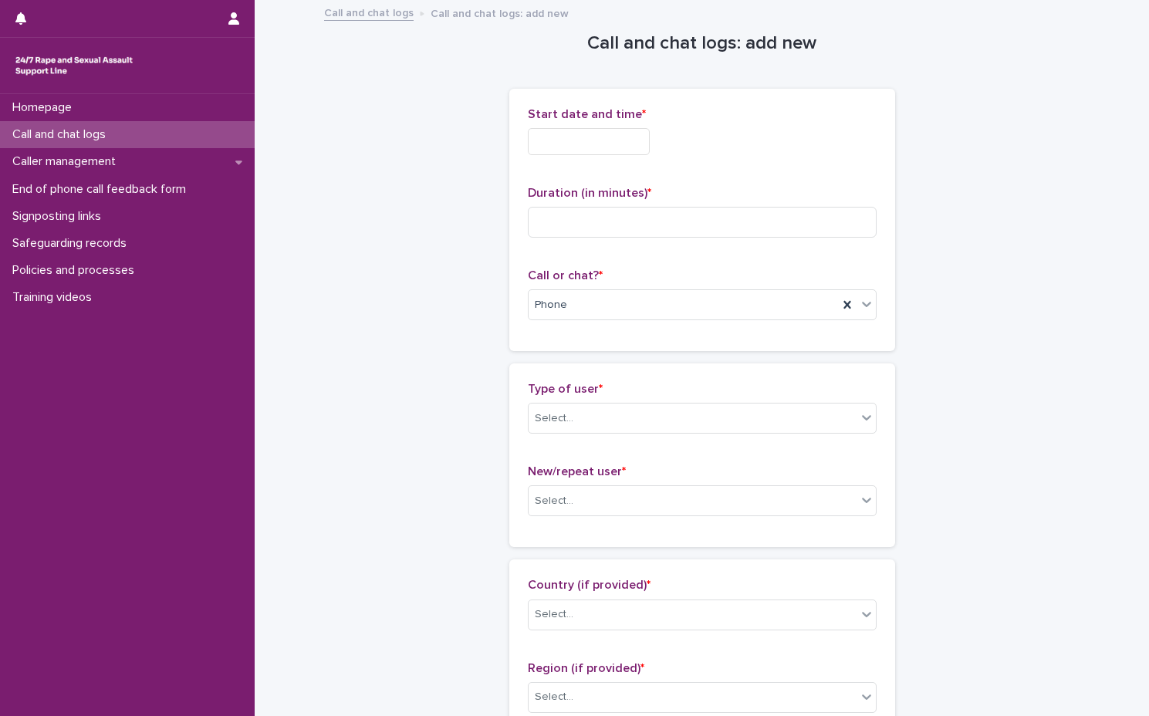
click at [712, 171] on div "Start date and time * Duration (in minutes) * Call or chat? * Phone" at bounding box center [702, 219] width 349 height 225
